Goal: Navigation & Orientation: Find specific page/section

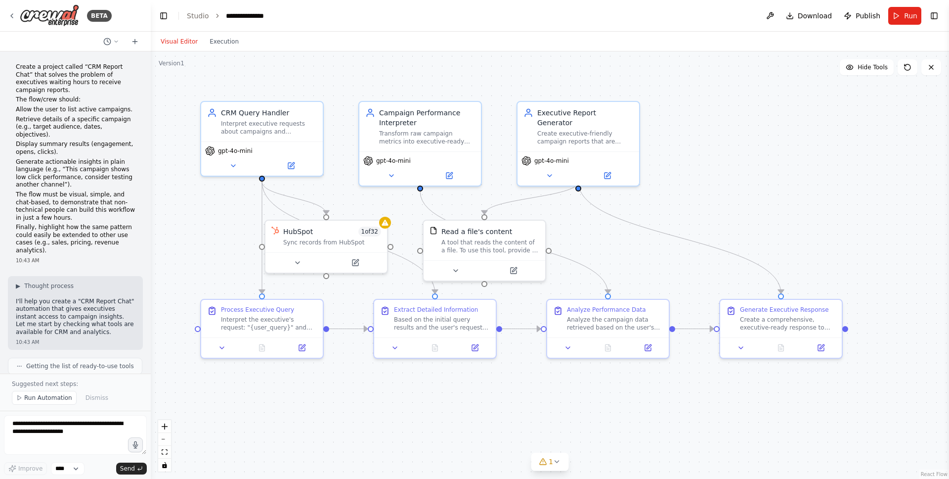
scroll to position [2467, 0]
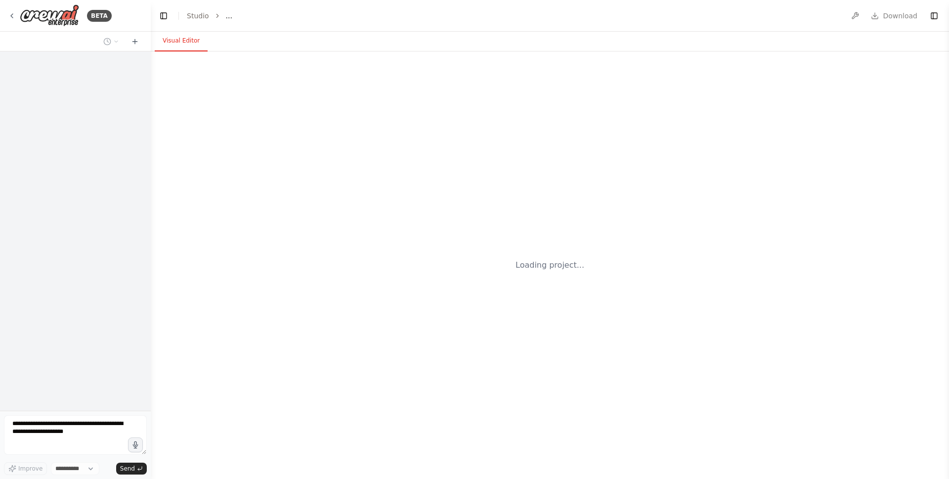
select select "****"
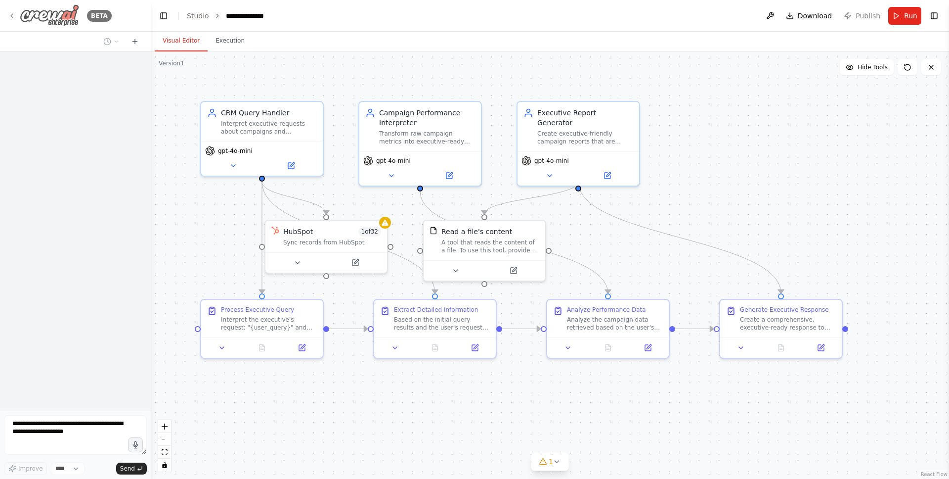
click at [27, 17] on img at bounding box center [49, 15] width 59 height 22
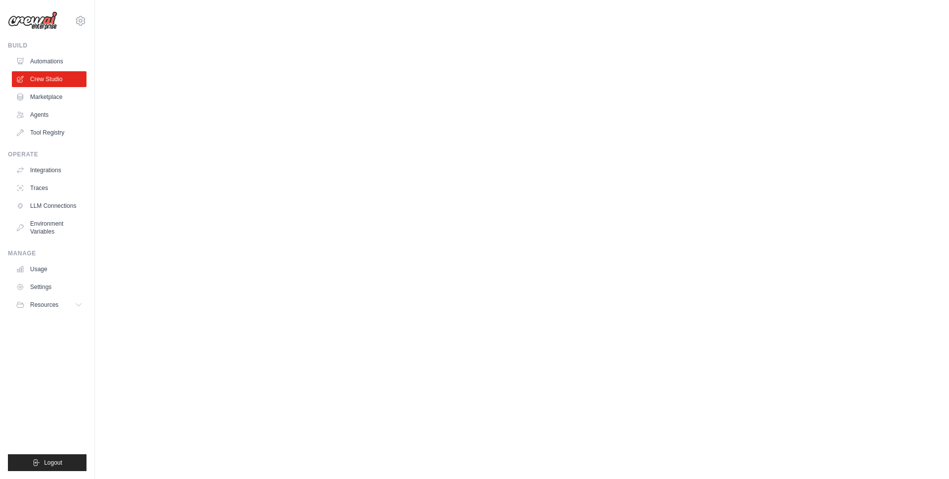
click at [698, 129] on body "mateus@crewai.com AMBEV CrewAI Demo Account AB InBev - GHQ CrewAI - personal ✓ …" at bounding box center [474, 239] width 949 height 479
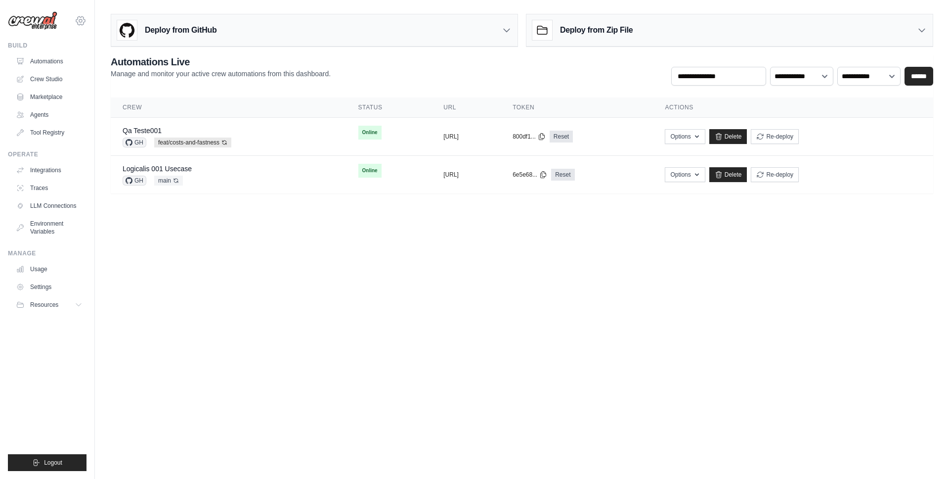
click at [83, 20] on icon at bounding box center [81, 21] width 12 height 12
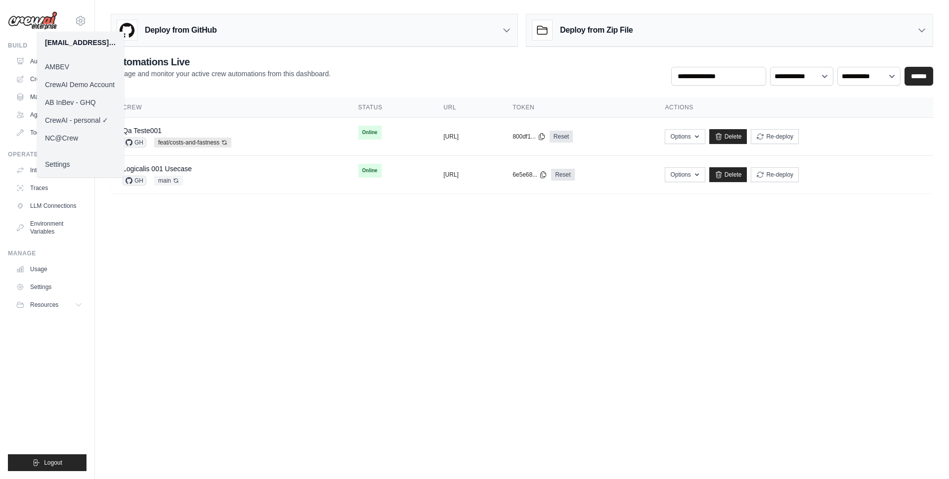
click at [57, 67] on link "AMBEV" at bounding box center [80, 67] width 87 height 18
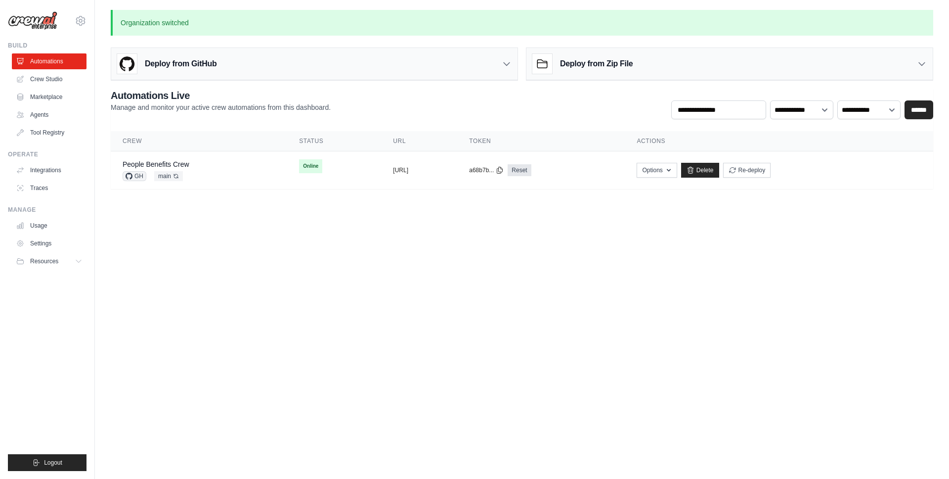
click at [206, 352] on body "[EMAIL_ADDRESS][DOMAIN_NAME] AMBEV ✓ CrewAI Demo Account AB InBev - GHQ CrewAI …" at bounding box center [474, 239] width 949 height 479
click at [166, 161] on link "People Benefits Crew" at bounding box center [156, 164] width 67 height 8
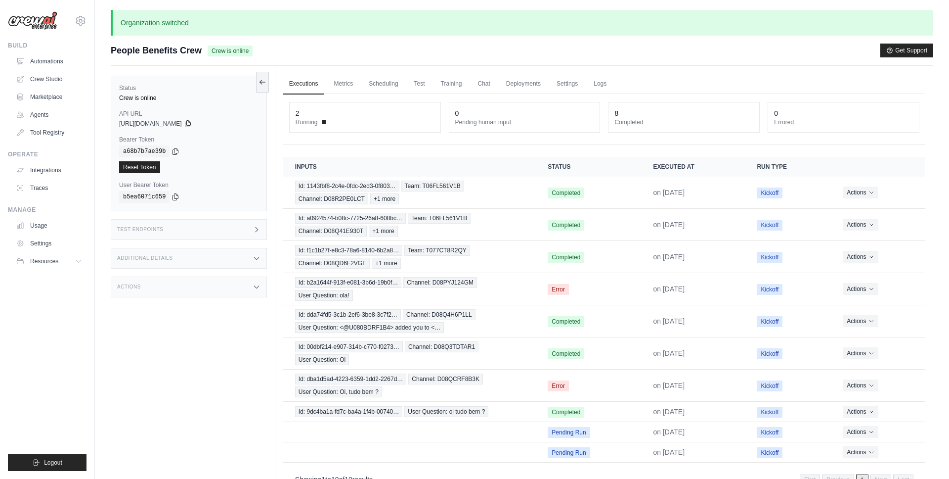
click at [157, 230] on h3 "Test Endpoints" at bounding box center [140, 229] width 46 height 6
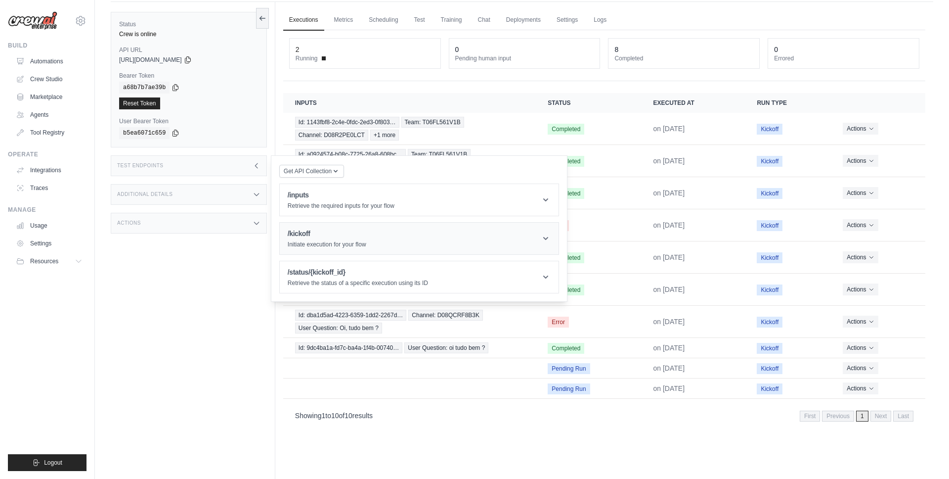
scroll to position [48, 0]
